Goal: Information Seeking & Learning: Understand process/instructions

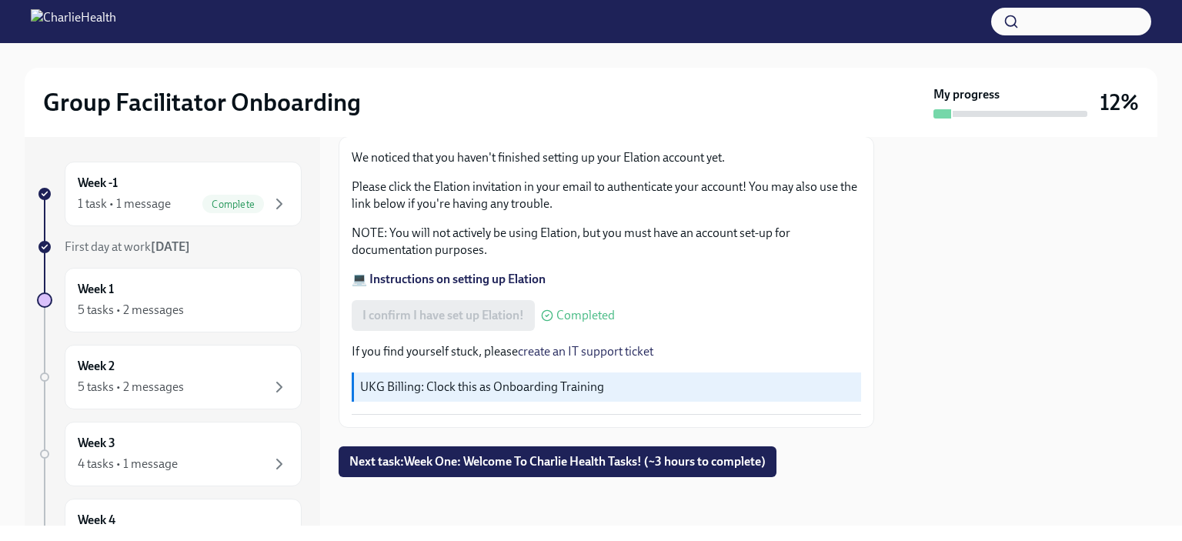
scroll to position [92, 0]
click at [524, 450] on button "Next task : Week One: Welcome To Charlie Health Tasks! (~3 hours to complete)" at bounding box center [558, 461] width 438 height 31
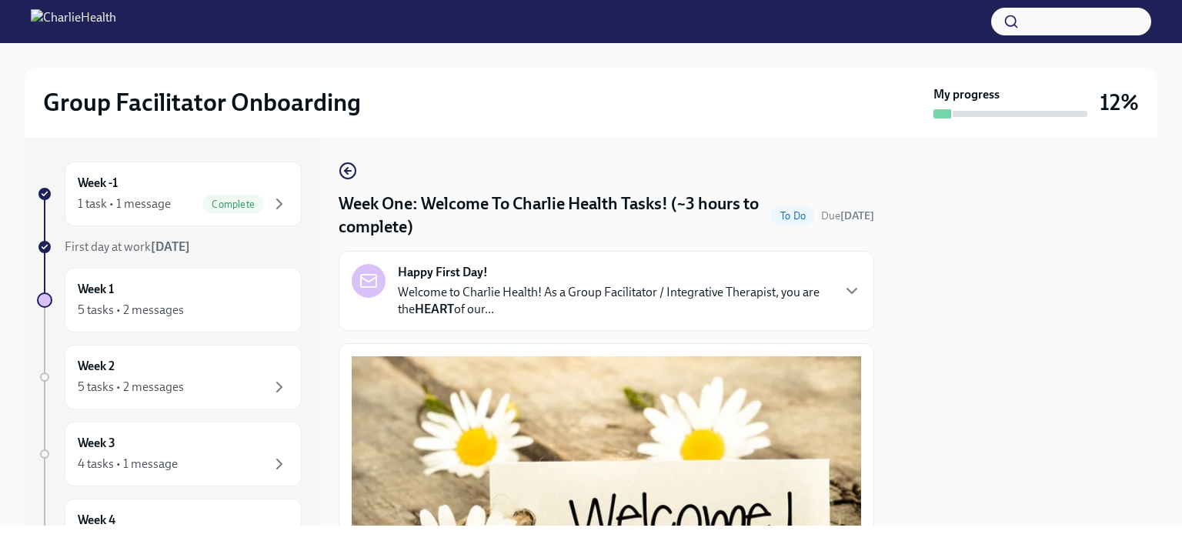
click at [517, 303] on p "Welcome to Charlie Health! As a Group Facilitator / Integrative Therapist, you …" at bounding box center [614, 301] width 433 height 34
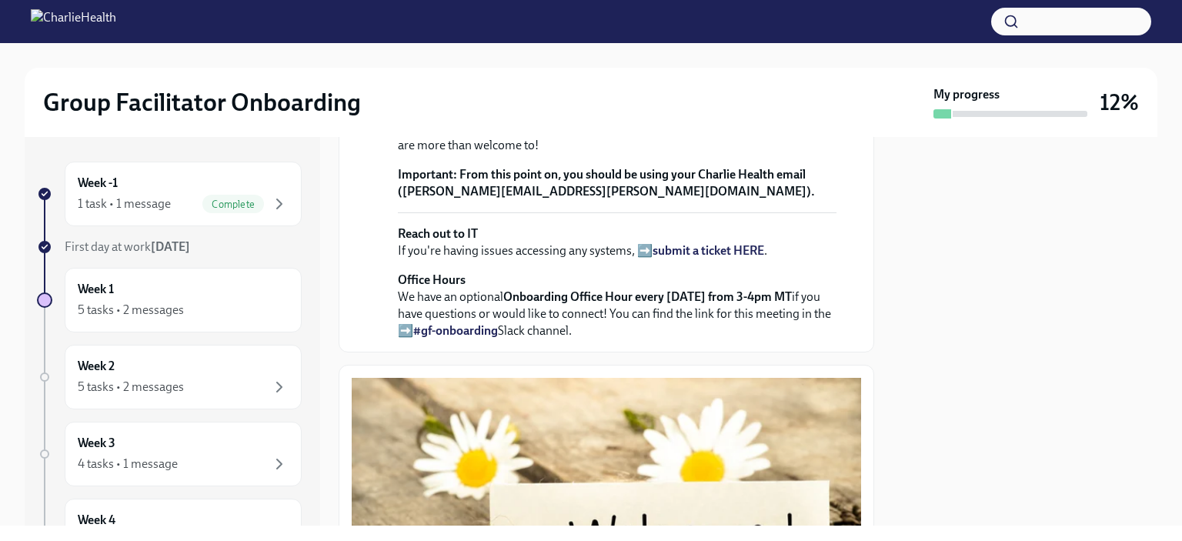
scroll to position [450, 0]
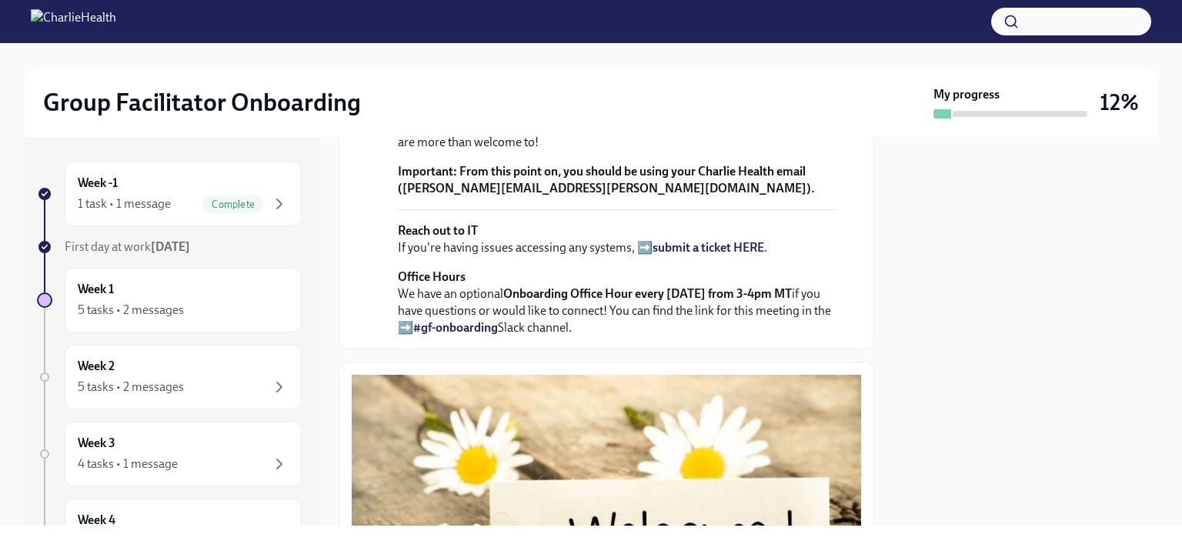
click at [701, 103] on strong "view the FULL onboarding plan HERE" at bounding box center [613, 88] width 430 height 32
click at [556, 105] on p "Your Dado onboarding plan will keep you on track of tasks via your personalized…" at bounding box center [617, 79] width 439 height 51
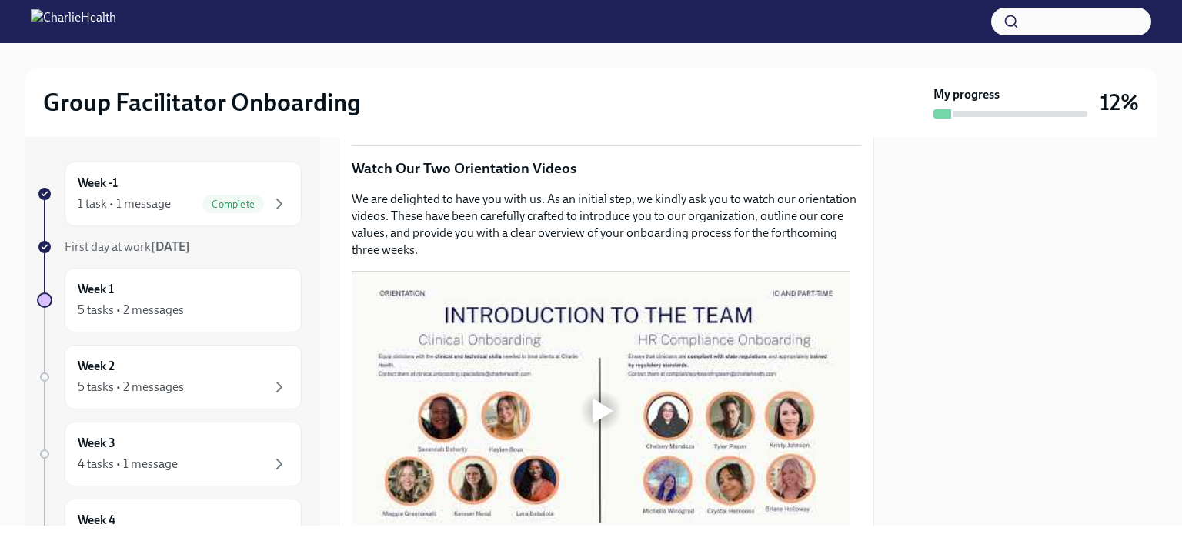
scroll to position [1139, 0]
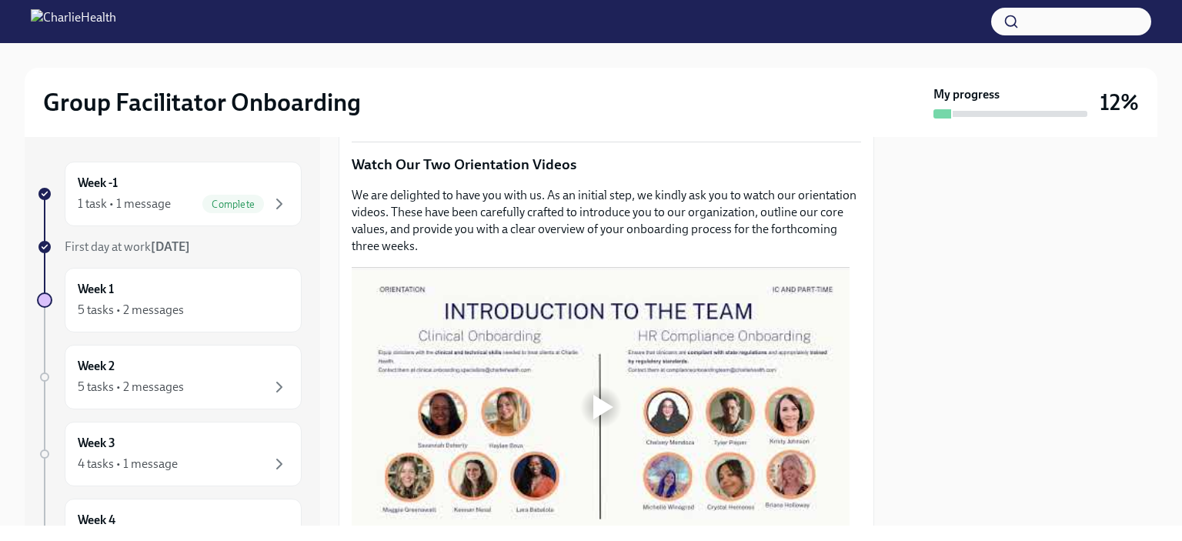
click at [440, 48] on strong "THIS" at bounding box center [440, 40] width 26 height 15
click at [645, 129] on p "Please note: Most of onboarding is self-paced, and can be done on your own time…" at bounding box center [607, 96] width 510 height 68
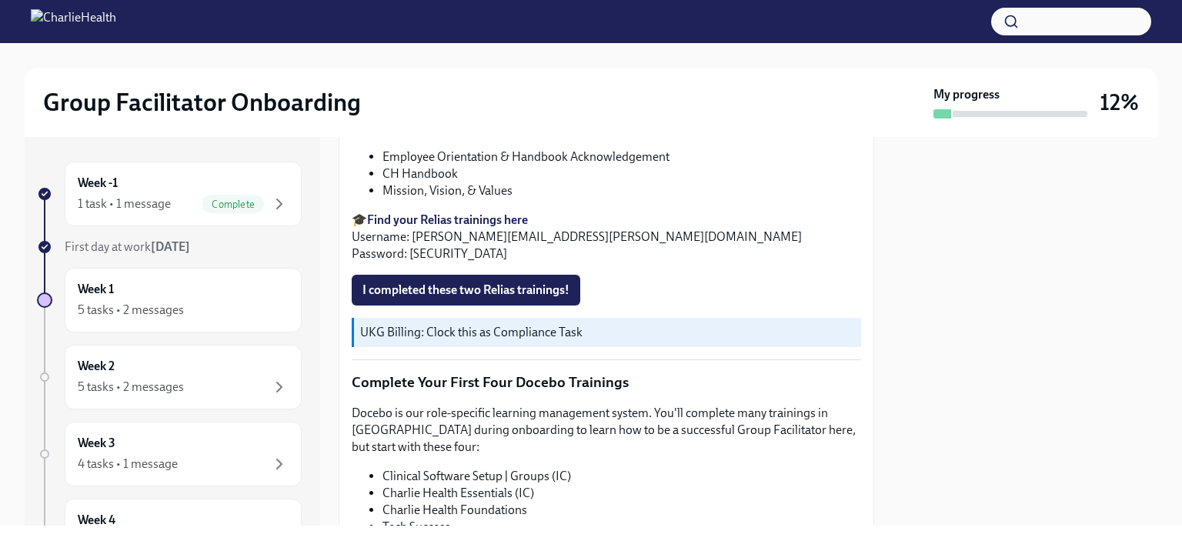
scroll to position [2308, 0]
click at [650, 165] on li "Employee Orientation & Handbook Acknowledgement" at bounding box center [622, 157] width 479 height 17
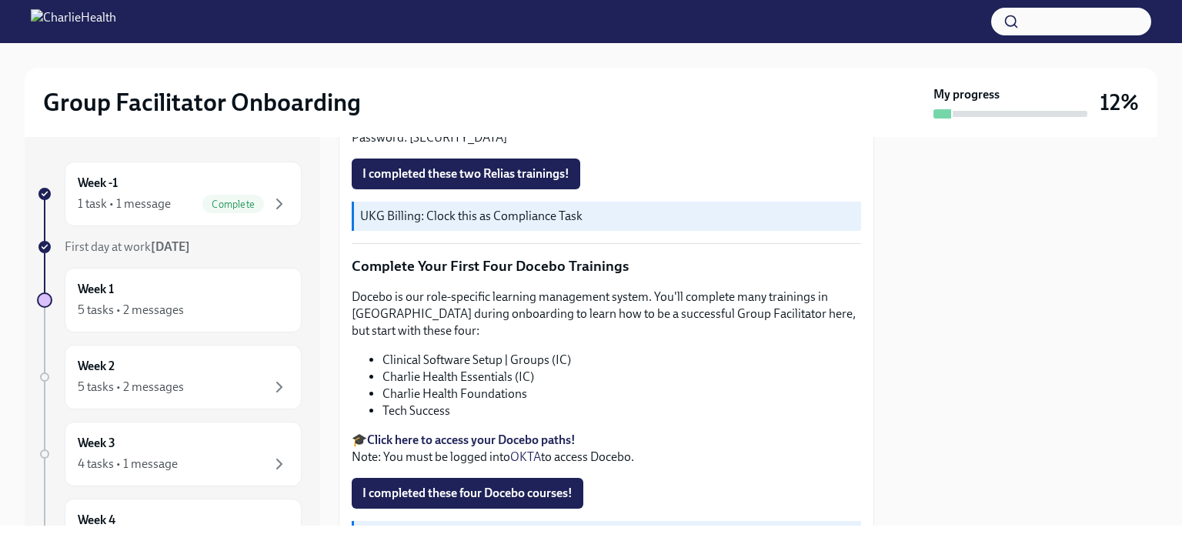
scroll to position [2430, 0]
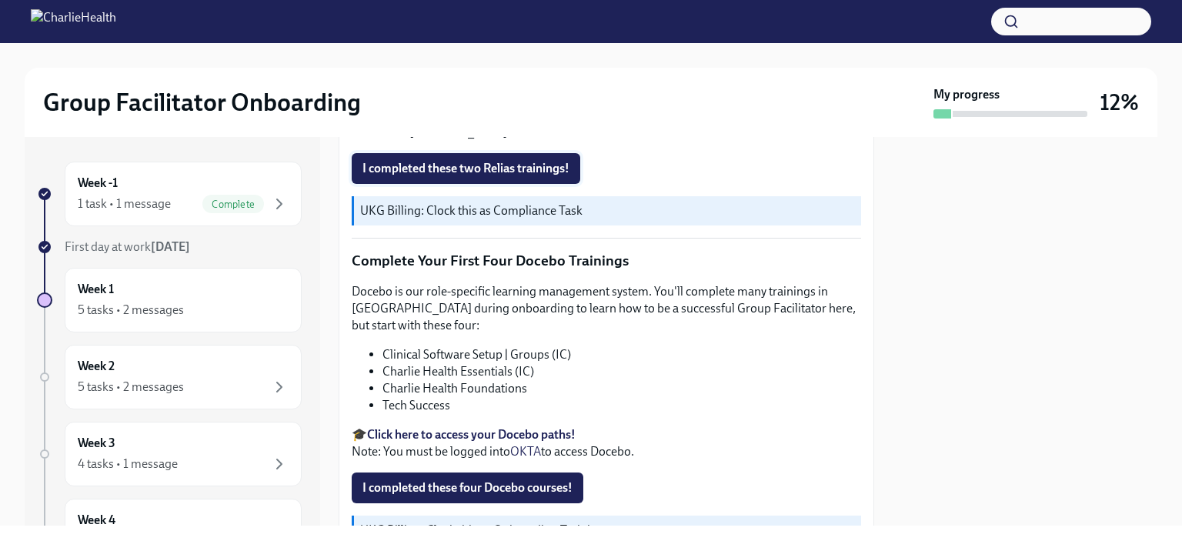
click at [516, 184] on button "I completed these two Relias trainings!" at bounding box center [466, 168] width 229 height 31
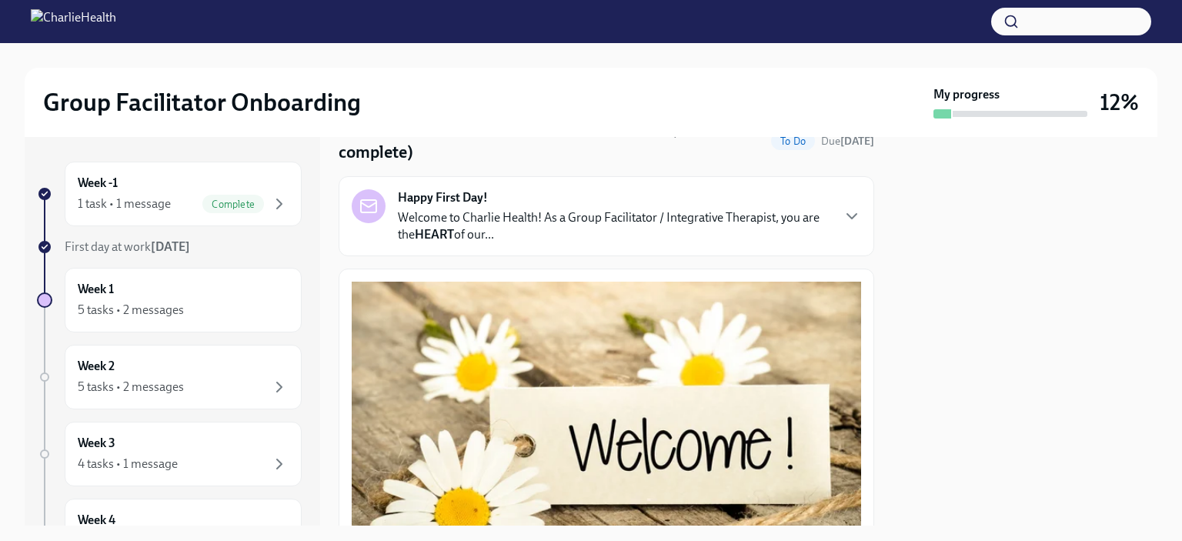
click at [601, 206] on div "Happy First Day! Welcome to Charlie Health! As a Group Facilitator / Integrativ…" at bounding box center [614, 216] width 433 height 54
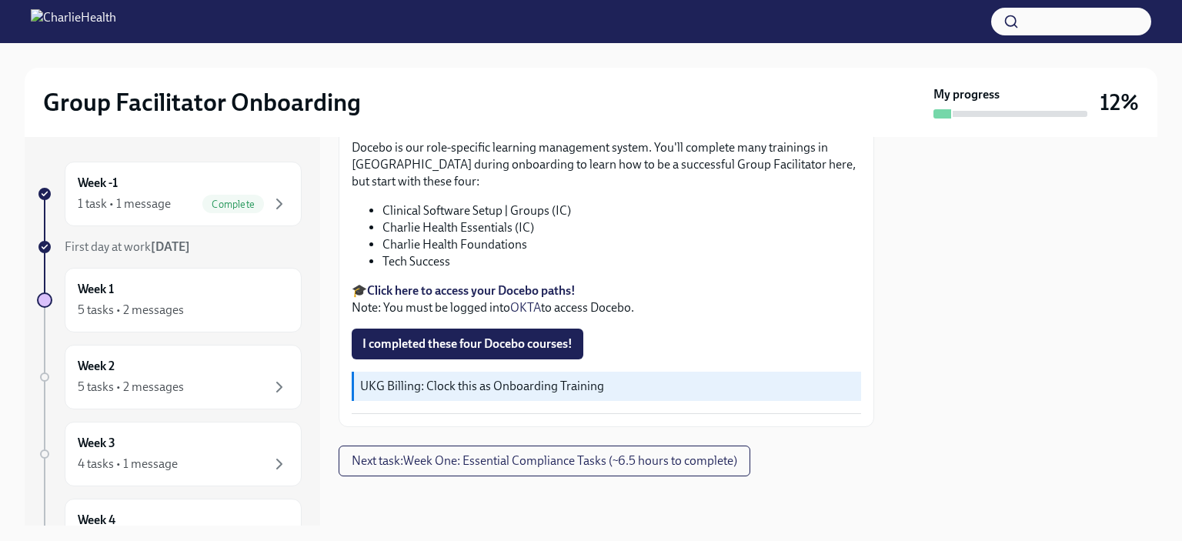
scroll to position [2647, 0]
drag, startPoint x: 514, startPoint y: 196, endPoint x: 628, endPoint y: 199, distance: 114.0
click at [628, 127] on p "Complete Your First Four Docebo Trainings" at bounding box center [607, 117] width 510 height 20
copy p "Docebo Trainings"
click at [608, 190] on p "Docebo is our role-specific learning management system. You'll complete many tr…" at bounding box center [607, 164] width 510 height 51
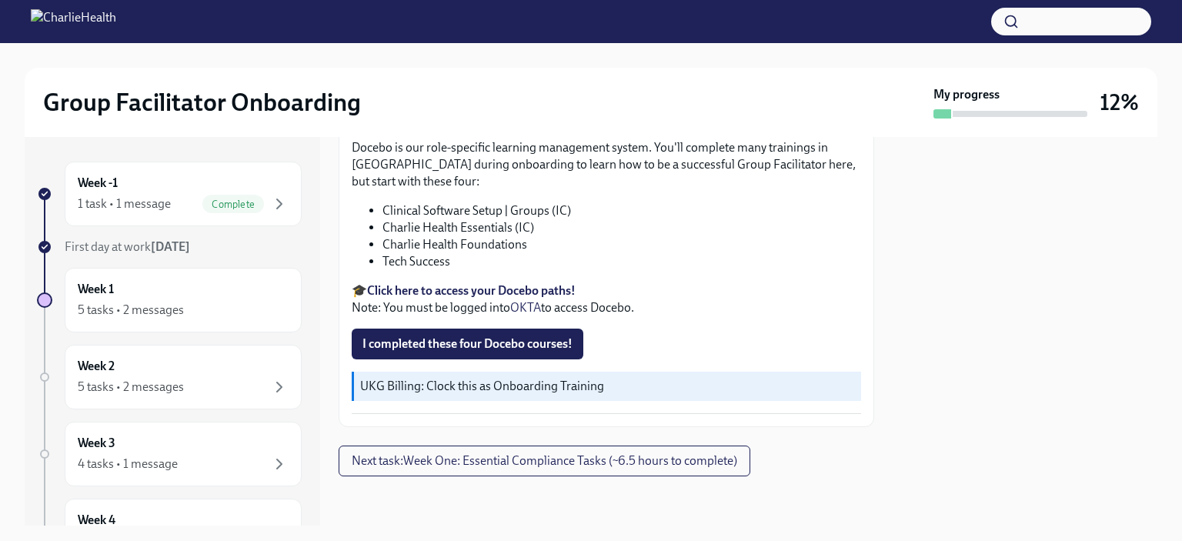
scroll to position [2675, 0]
click at [486, 219] on li "Clinical Software Setup | Groups (IC)" at bounding box center [622, 210] width 479 height 17
drag, startPoint x: 450, startPoint y: 281, endPoint x: 467, endPoint y: 282, distance: 17.7
click at [467, 236] on li "Charlie Health Essentials (IC)" at bounding box center [622, 227] width 479 height 17
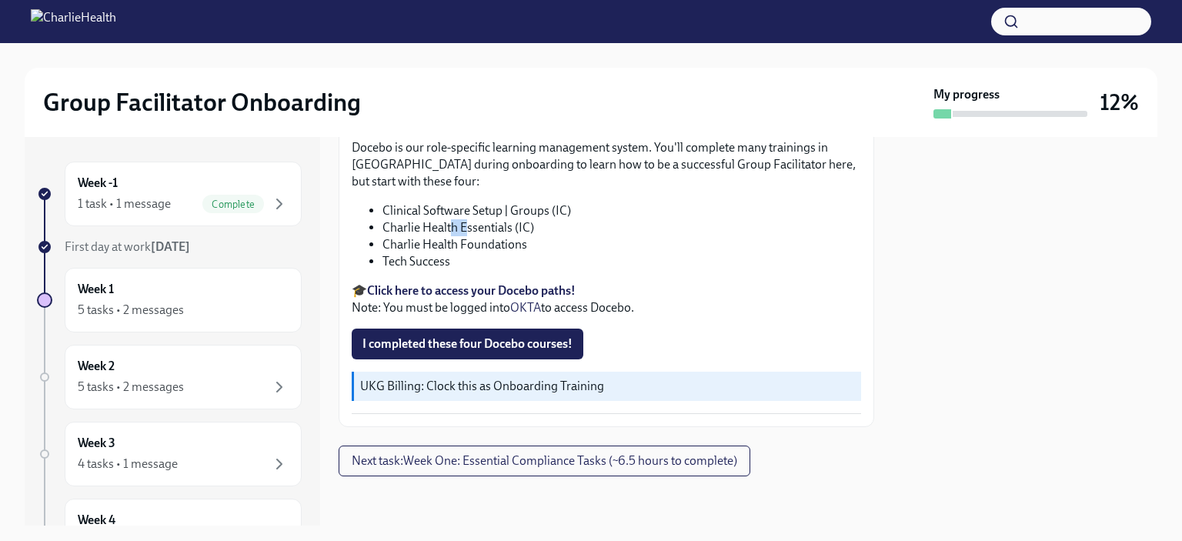
scroll to position [2691, 0]
click at [422, 236] on li "Charlie Health Essentials (IC)" at bounding box center [622, 227] width 479 height 17
click at [424, 236] on li "Charlie Health Essentials (IC)" at bounding box center [622, 227] width 479 height 17
drag, startPoint x: 383, startPoint y: 266, endPoint x: 513, endPoint y: 271, distance: 130.2
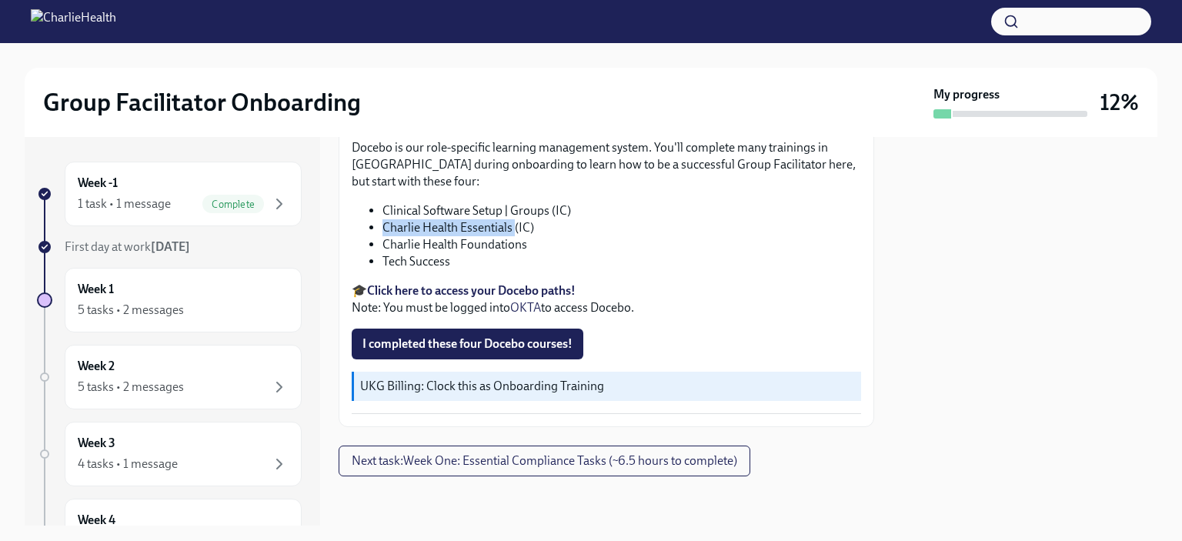
click at [513, 236] on li "Charlie Health Essentials (IC)" at bounding box center [622, 227] width 479 height 17
copy li "Charlie Health Essentials"
click at [466, 253] on li "Charlie Health Foundations" at bounding box center [622, 244] width 479 height 17
click at [443, 253] on li "Charlie Health Foundations" at bounding box center [622, 244] width 479 height 17
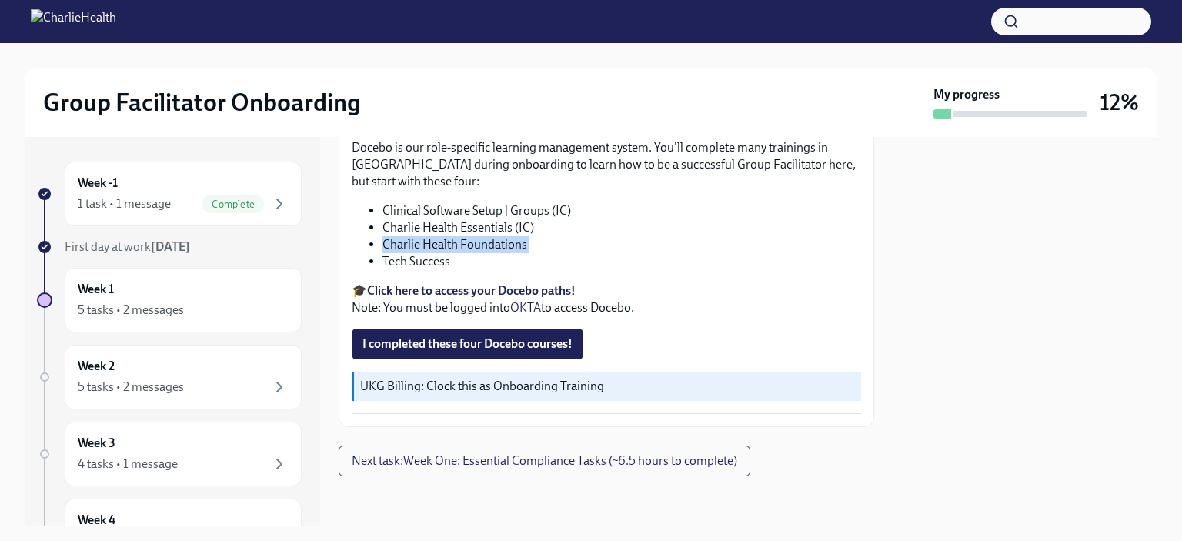
click at [443, 253] on li "Charlie Health Foundations" at bounding box center [622, 244] width 479 height 17
copy ul "Charlie Health Foundations"
